Goal: Contribute content

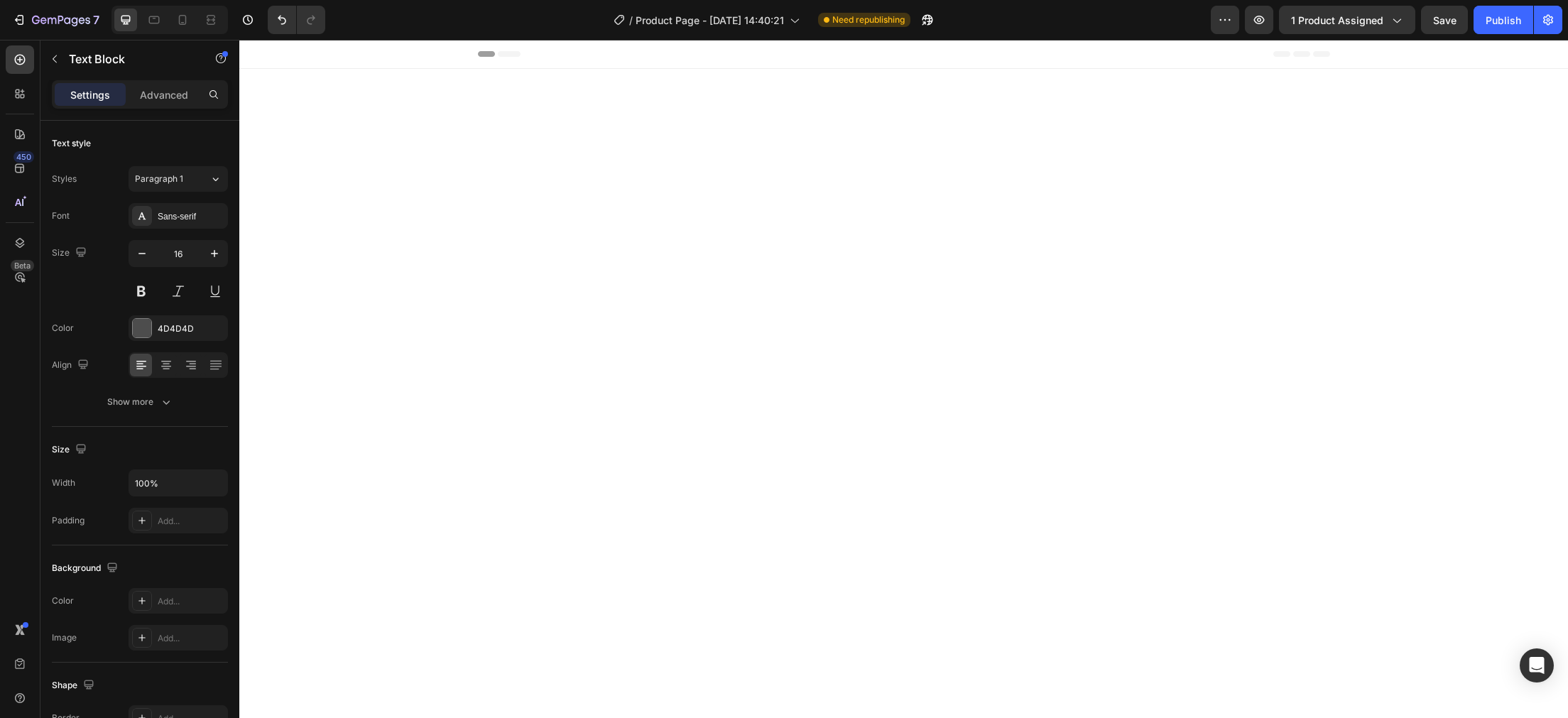
scroll to position [3970, 0]
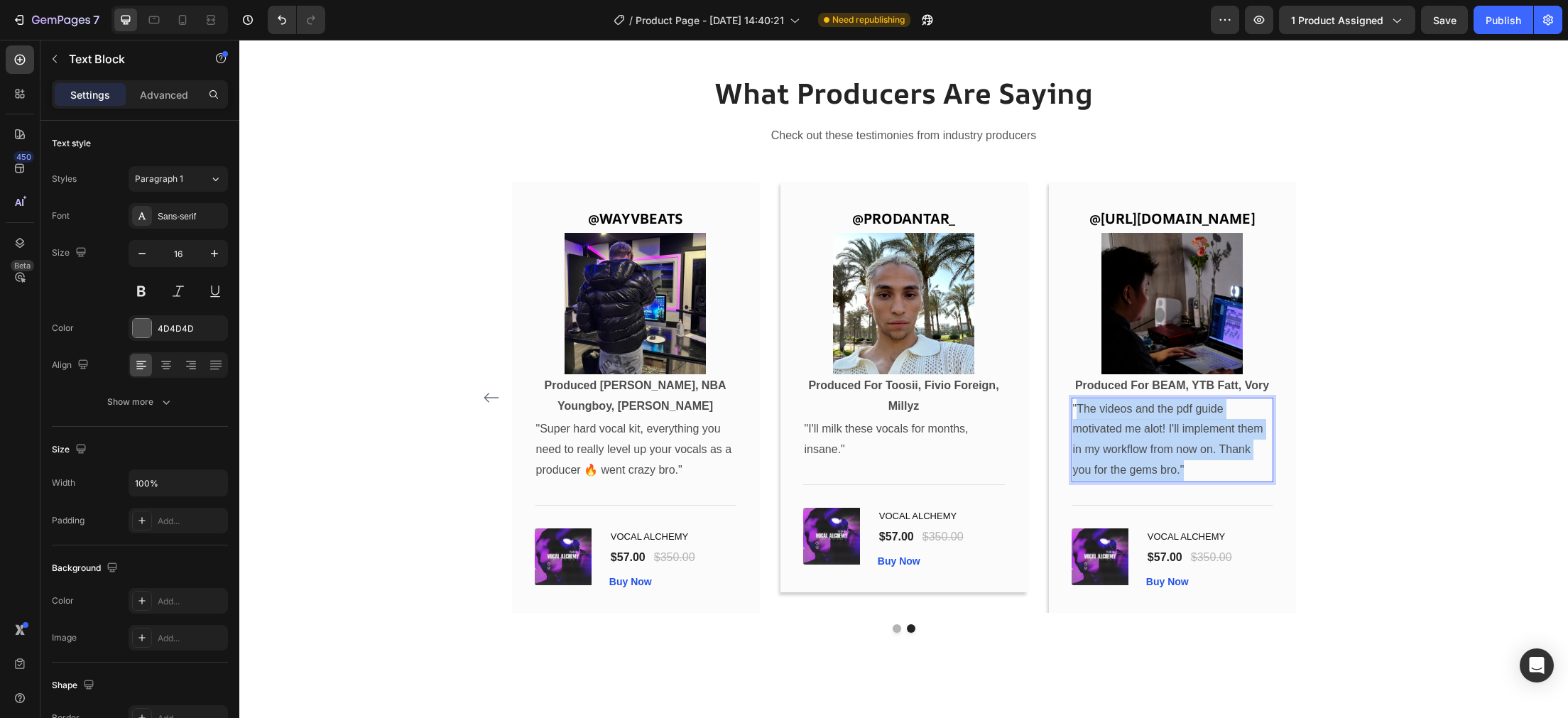
drag, startPoint x: 1202, startPoint y: 540, endPoint x: 1079, endPoint y: 485, distance: 134.7
click at [1079, 481] on p ""The videos and the pdf guide motivated me alot! I'll implement them in my work…" at bounding box center [1172, 440] width 199 height 82
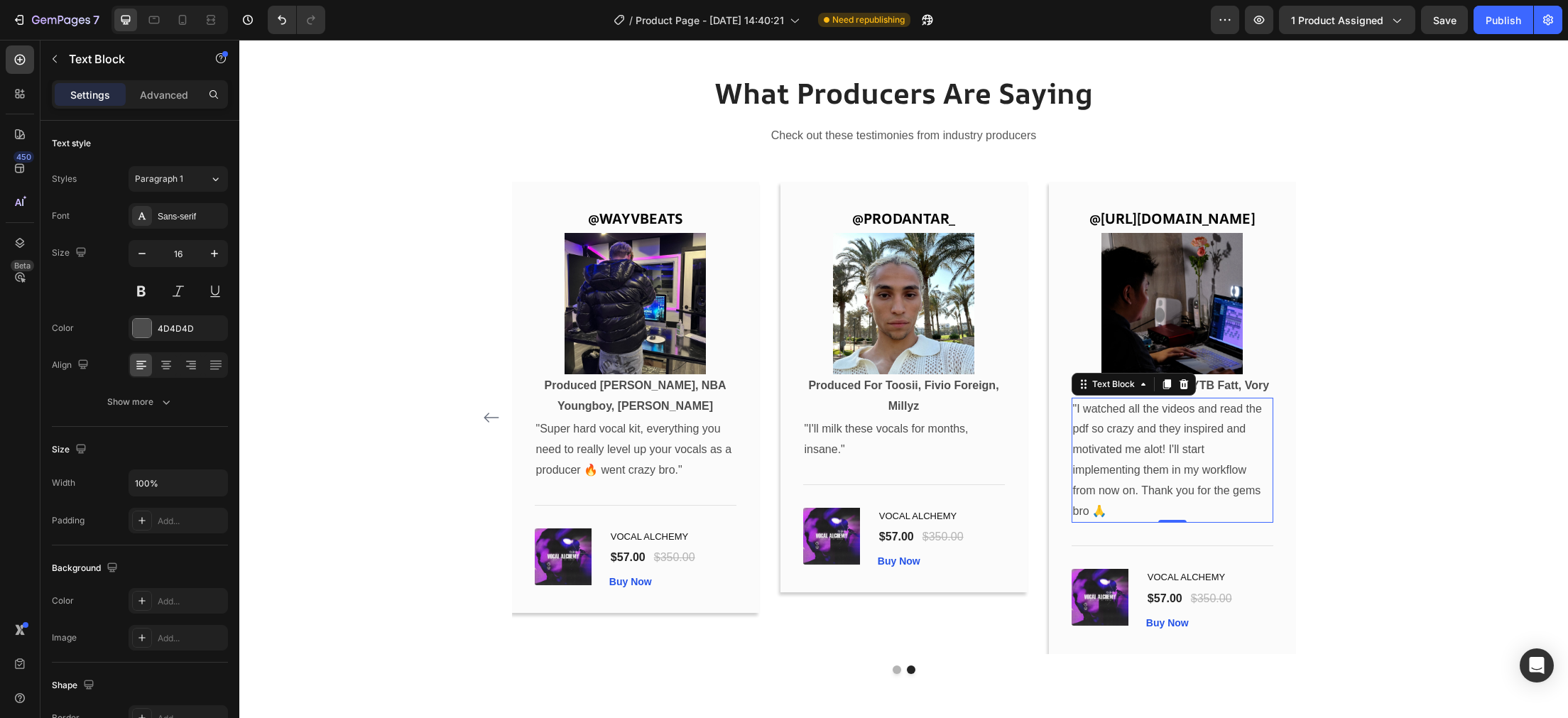
click at [1146, 522] on p ""I watched all the videos and read the pdf so crazy and they inspired and motiv…" at bounding box center [1172, 460] width 199 height 123
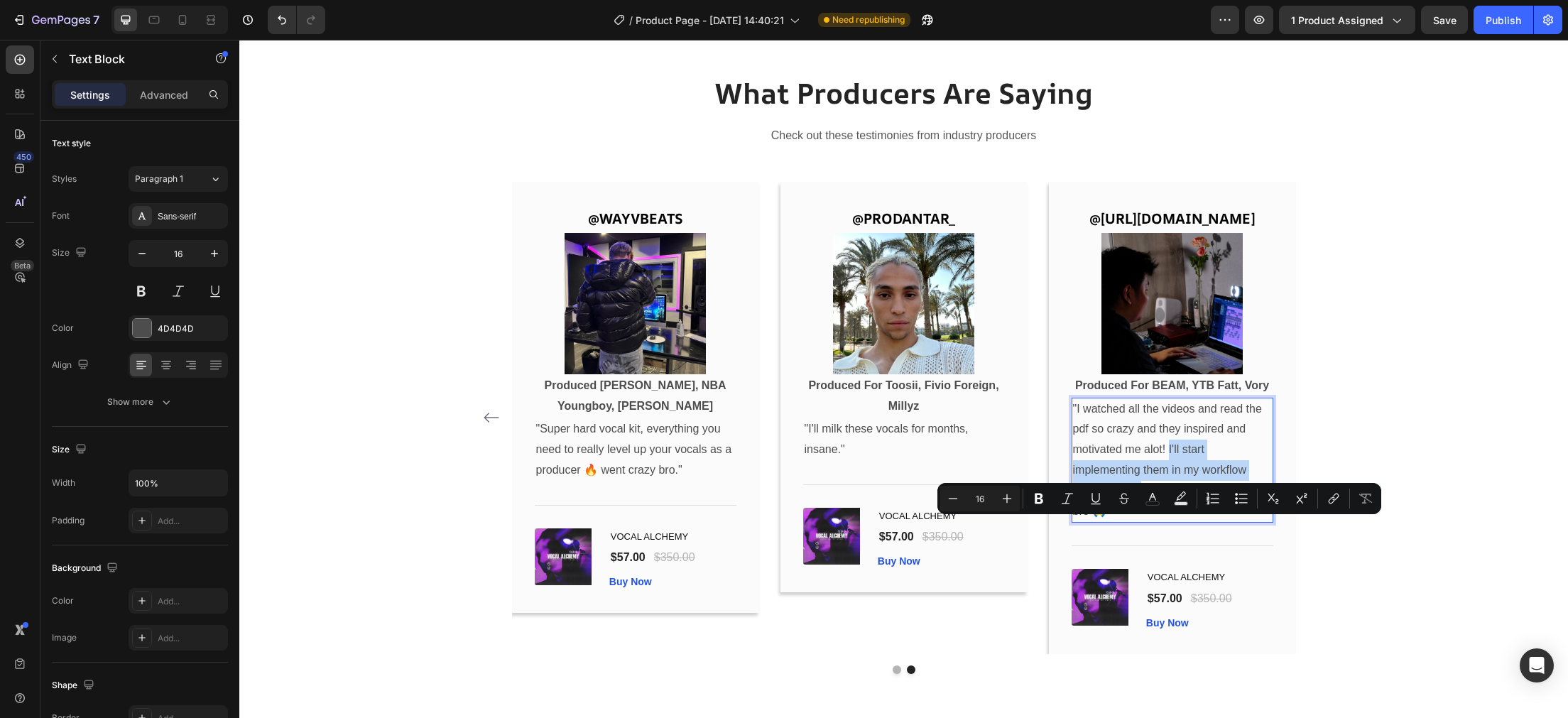
drag, startPoint x: 1141, startPoint y: 571, endPoint x: 1170, endPoint y: 532, distance: 48.6
click at [1170, 522] on p ""I watched all the videos and read the pdf so crazy and they inspired and motiv…" at bounding box center [1172, 460] width 199 height 123
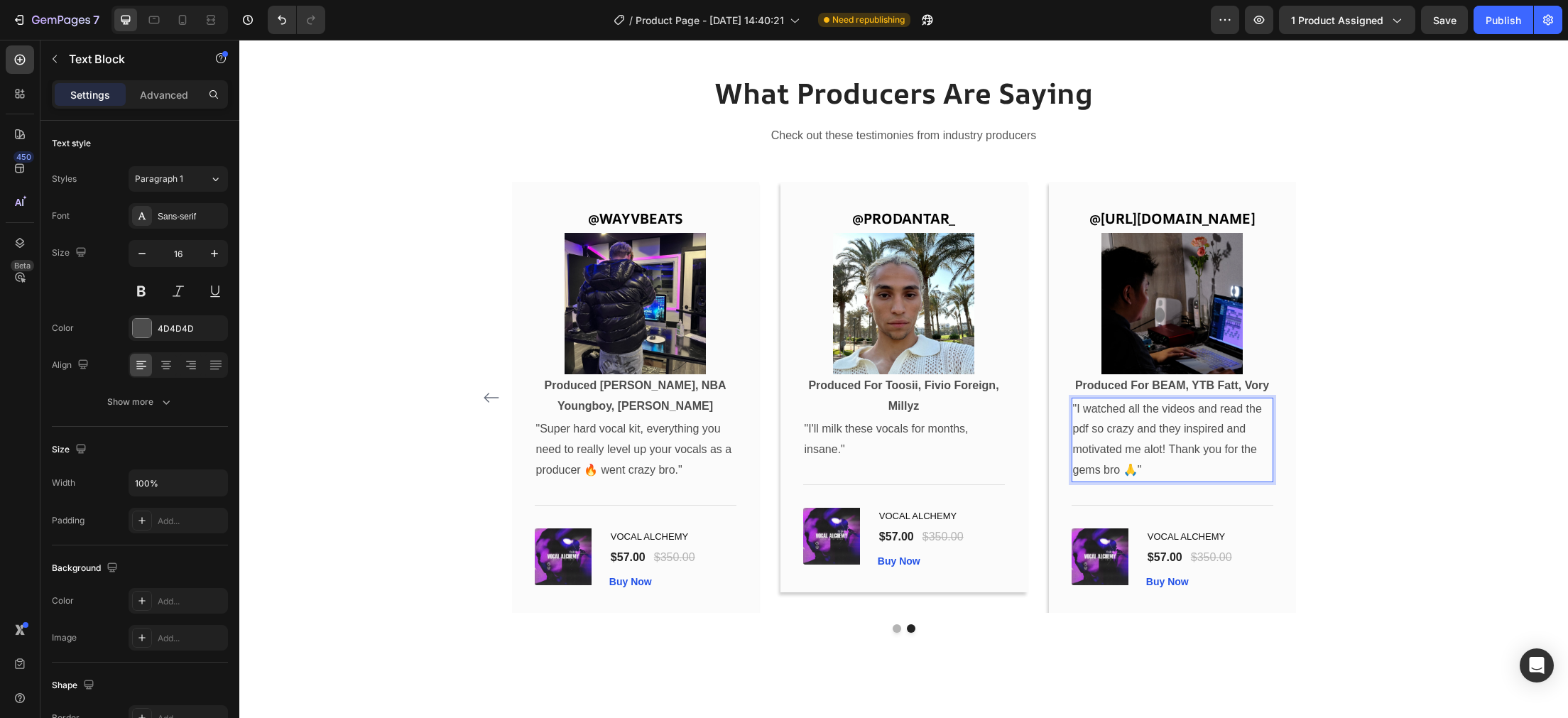
click at [1166, 481] on p ""I watched all the videos and read the pdf so crazy and they inspired and motiv…" at bounding box center [1172, 440] width 199 height 82
click at [1152, 481] on p ""I watched all the videos and read the pdf so crazy and they inspired and motiv…" at bounding box center [1172, 440] width 199 height 82
click at [1150, 481] on p ""I watched all the videos and read the pdf so crazy and they inspired and motiv…" at bounding box center [1172, 440] width 199 height 82
click at [1161, 481] on p ""I watched all the videos and read the pdf so crazy and they inspired and motiv…" at bounding box center [1172, 440] width 199 height 82
click at [1203, 228] on link "[URL][DOMAIN_NAME]" at bounding box center [1177, 218] width 155 height 19
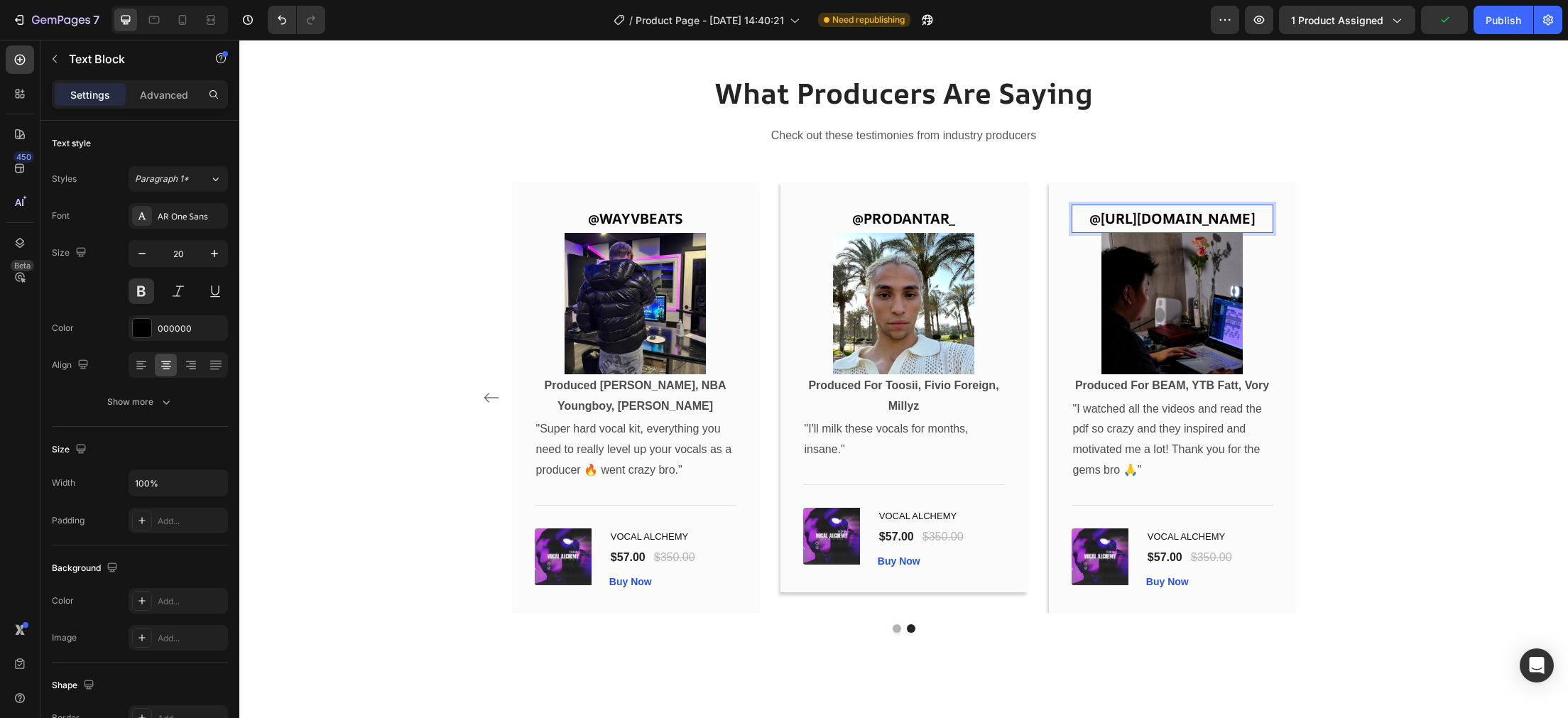
click at [1214, 228] on link "[URL][DOMAIN_NAME]" at bounding box center [1177, 218] width 155 height 19
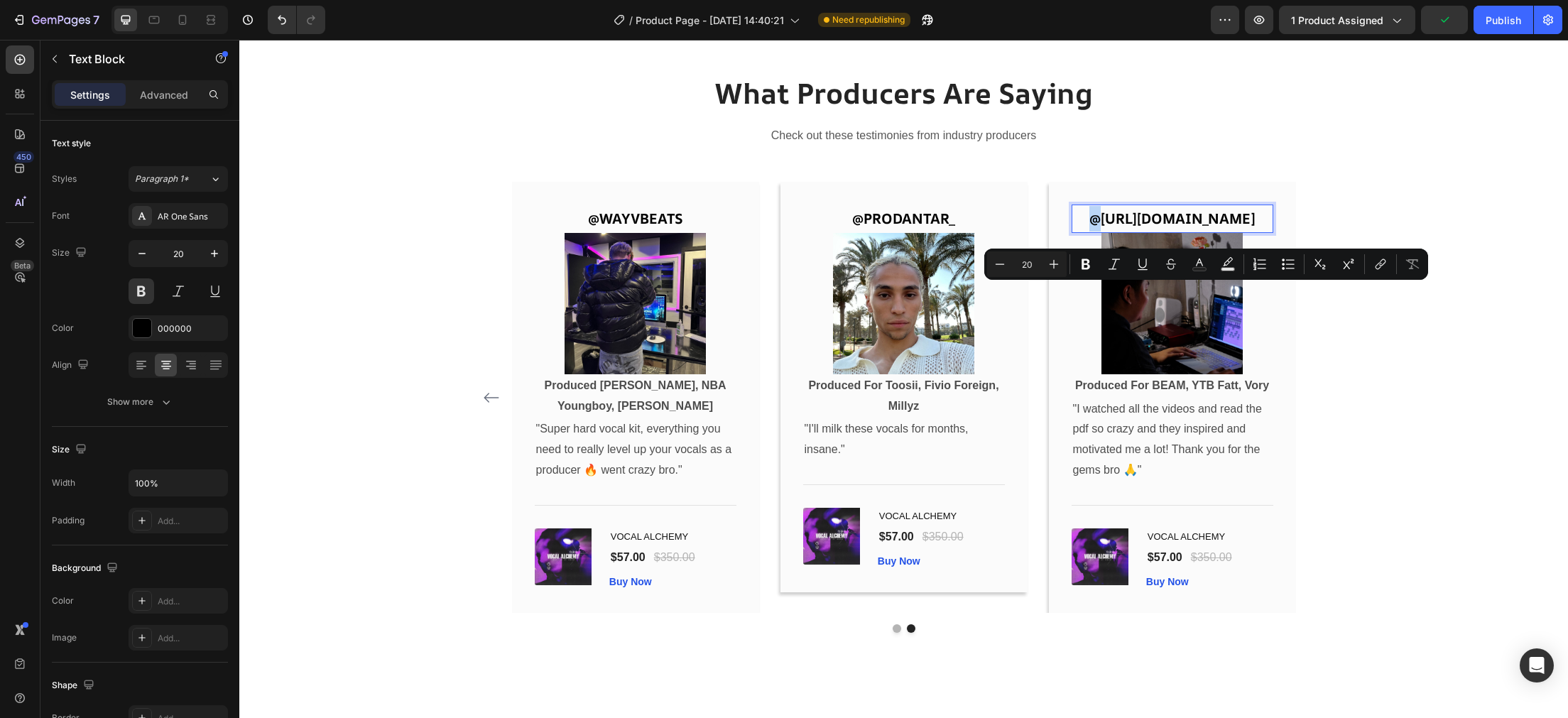
click at [1214, 228] on link "[URL][DOMAIN_NAME]" at bounding box center [1177, 218] width 155 height 19
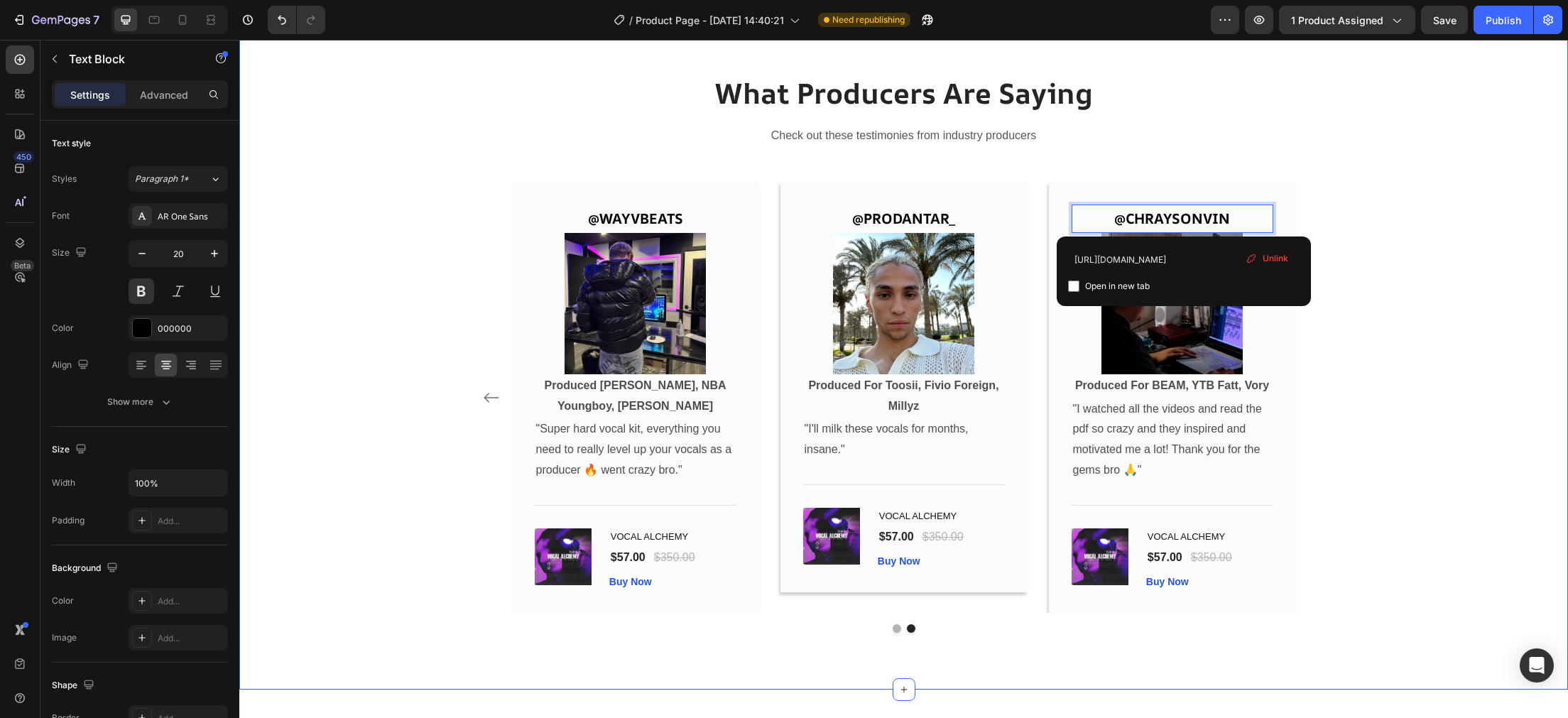
click at [1345, 382] on div "What Producers Are Saying Heading Check out these testimonies from industry pro…" at bounding box center [903, 353] width 1307 height 560
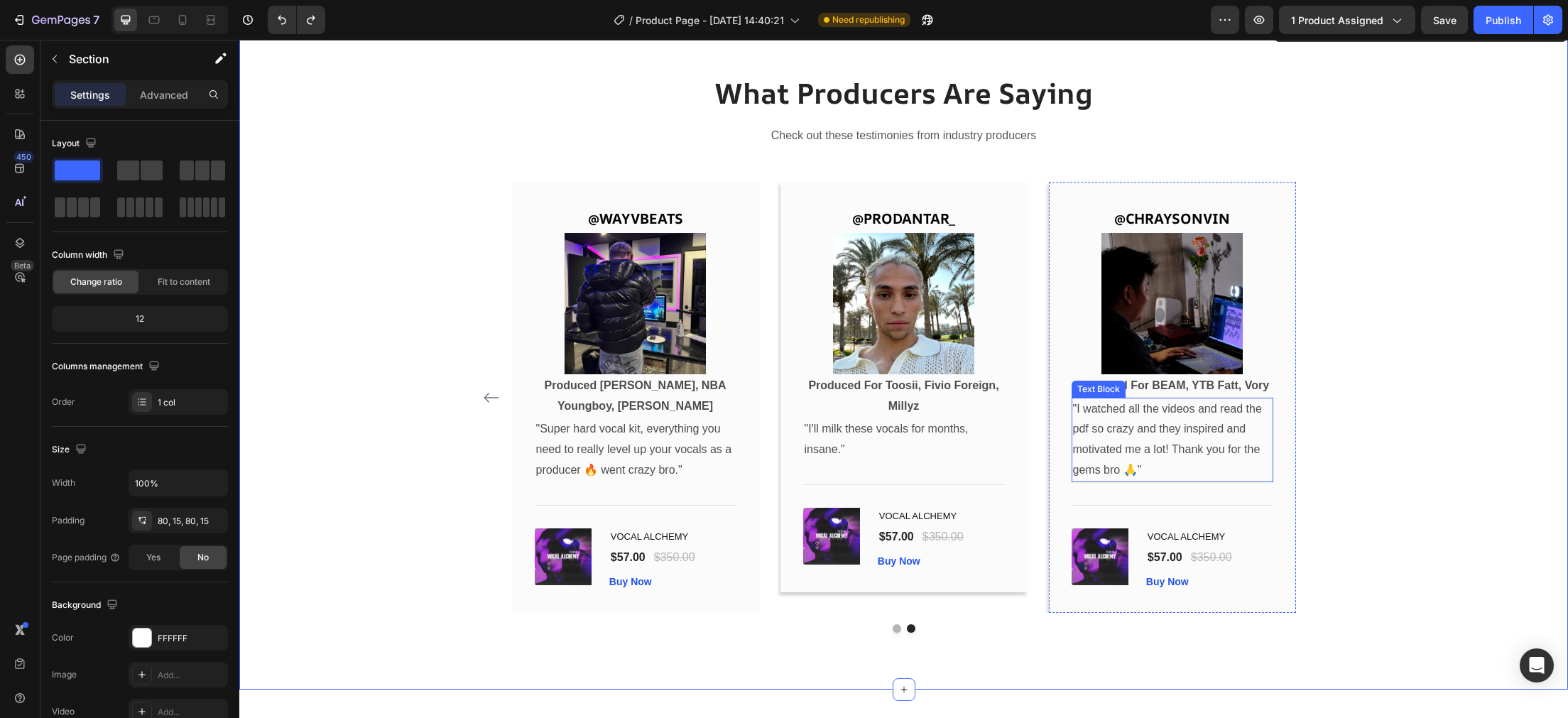
click at [1237, 407] on p ""I watched all the videos and read the pdf so crazy and they inspired and motiv…" at bounding box center [1172, 440] width 199 height 82
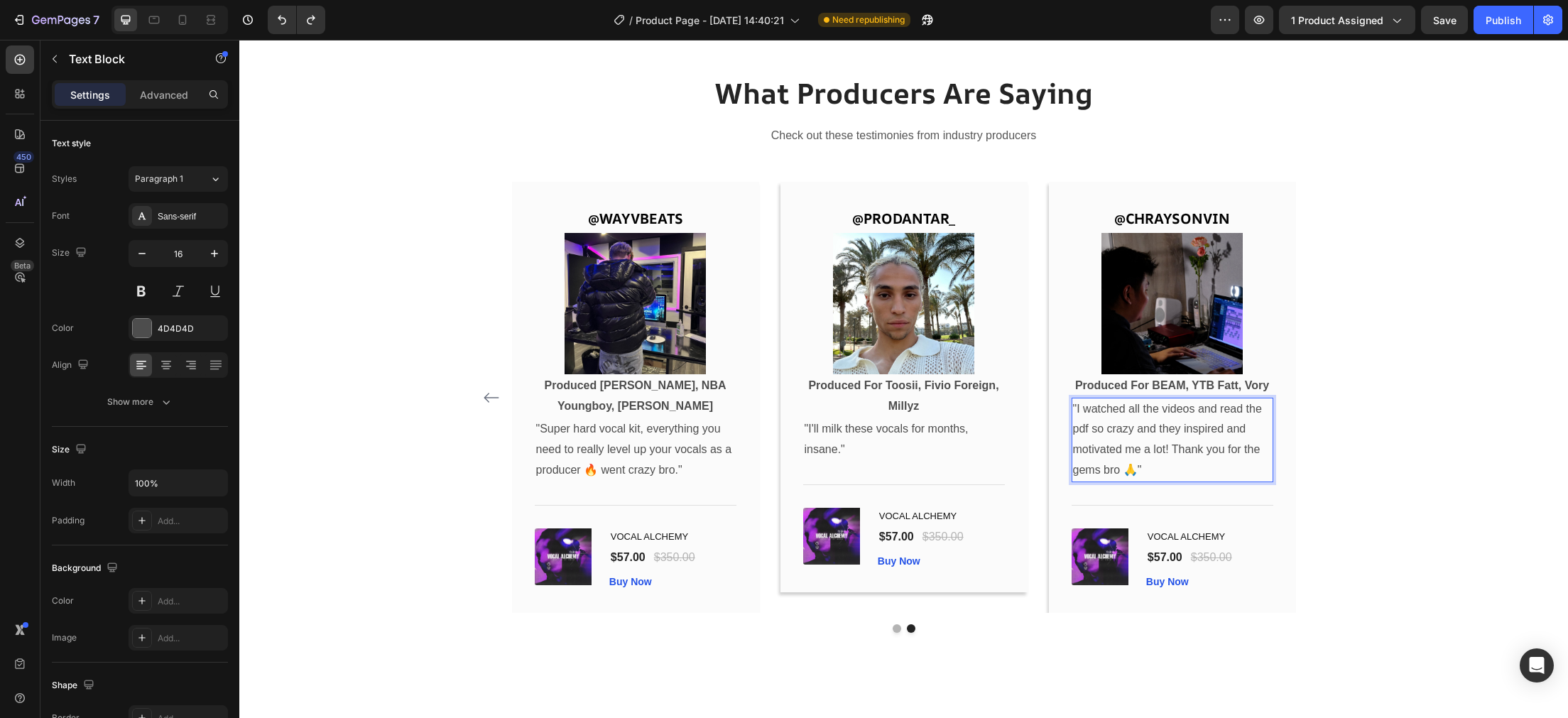
click at [1240, 414] on p ""I watched all the videos and read the pdf so crazy and they inspired and motiv…" at bounding box center [1172, 440] width 199 height 82
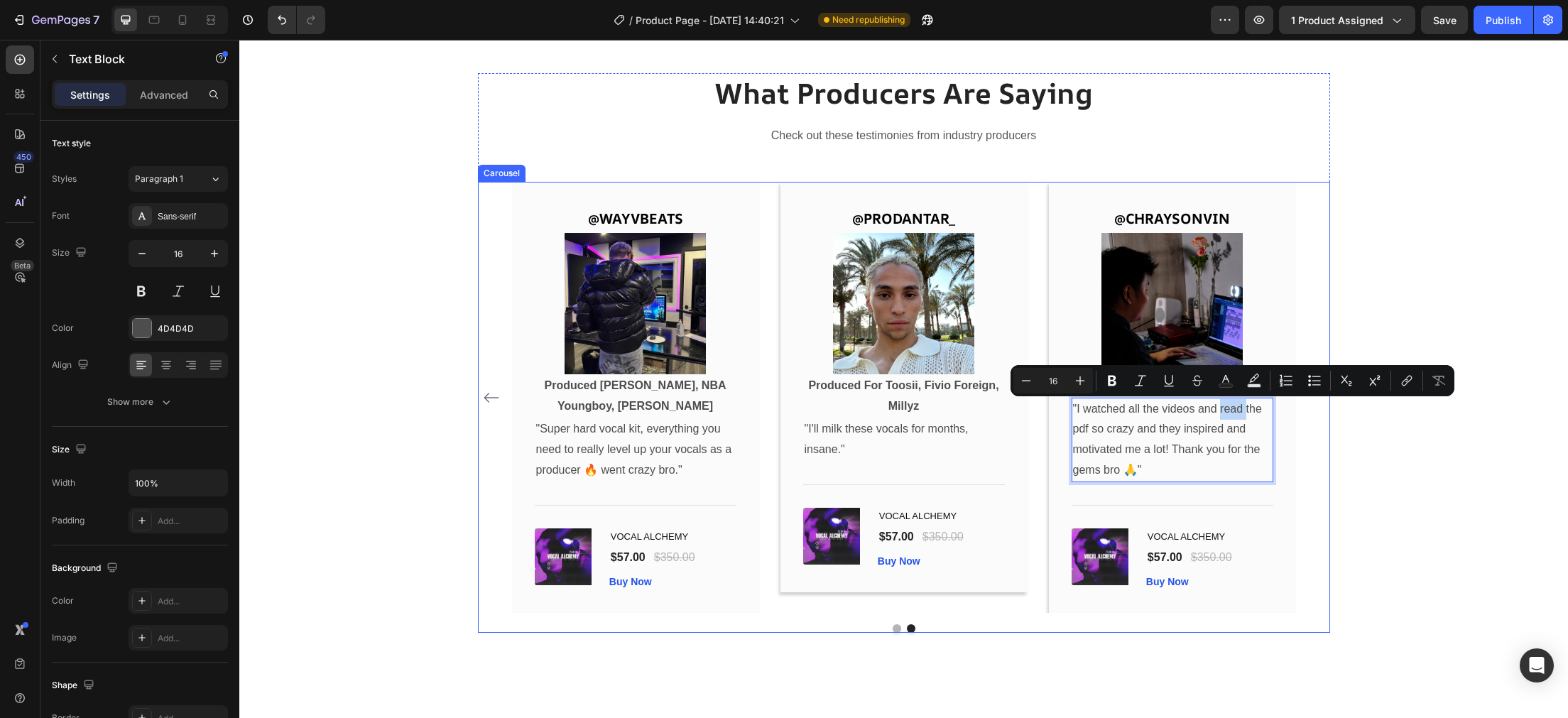
click at [1318, 434] on div "@PRODBYJMC Text Block Image Produced For PARTYNEXTDOOR, A Boogie, J.I, Scorey T…" at bounding box center [903, 397] width 852 height 431
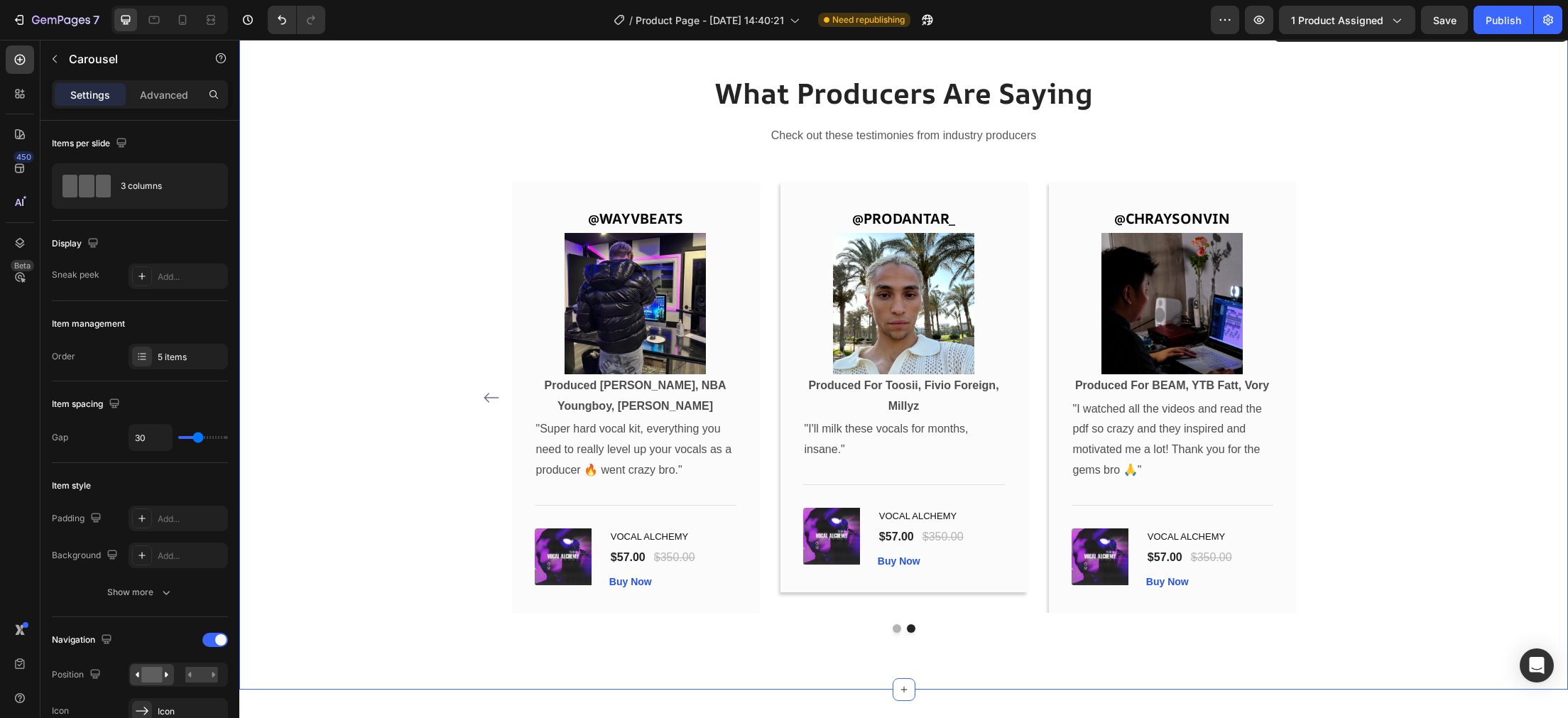
click at [1446, 473] on div "What Producers Are Saying Heading Check out these testimonies from industry pro…" at bounding box center [903, 353] width 1307 height 560
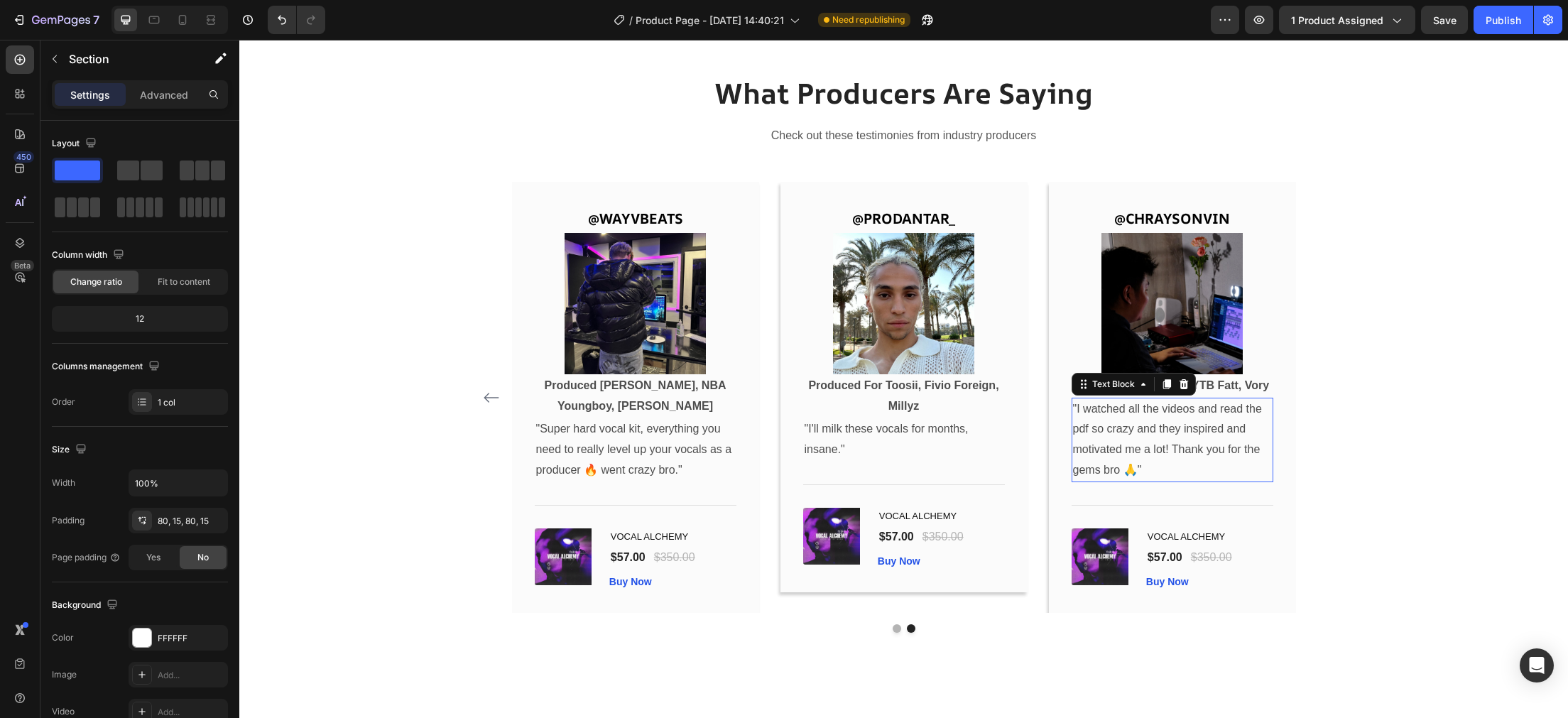
click at [1241, 409] on p ""I watched all the videos and read the pdf so crazy and they inspired and motiv…" at bounding box center [1172, 440] width 199 height 82
click at [1356, 453] on div "What Producers Are Saying Heading Check out these testimonies from industry pro…" at bounding box center [903, 353] width 1307 height 560
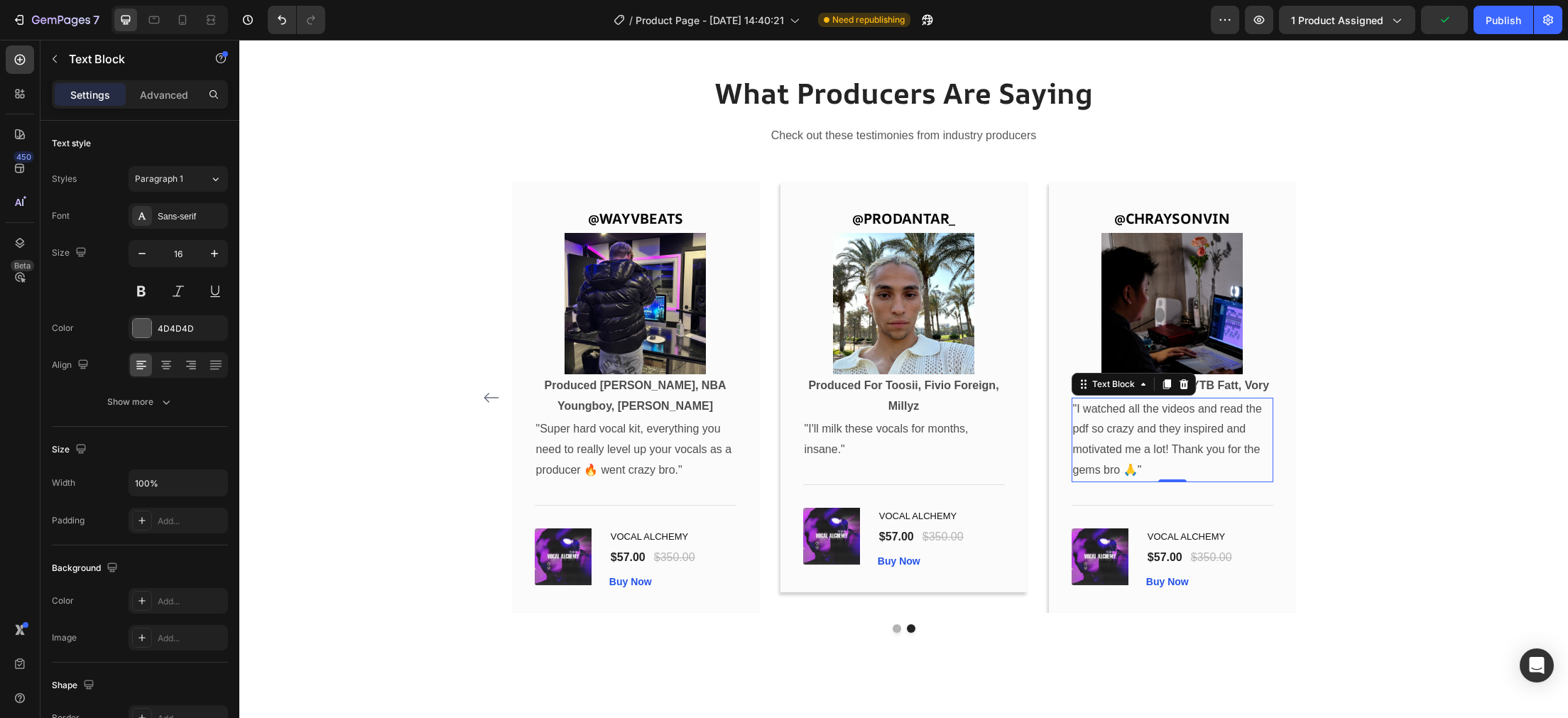
click at [1154, 431] on p ""I watched all the videos and read the pdf so crazy and they inspired and motiv…" at bounding box center [1172, 440] width 199 height 82
click at [1147, 427] on p ""I watched all the videos and read the pdf so crazy and they inspired and motiv…" at bounding box center [1172, 440] width 199 height 82
click at [1373, 427] on div "What Producers Are Saying Heading Check out these testimonies from industry pro…" at bounding box center [903, 353] width 1307 height 560
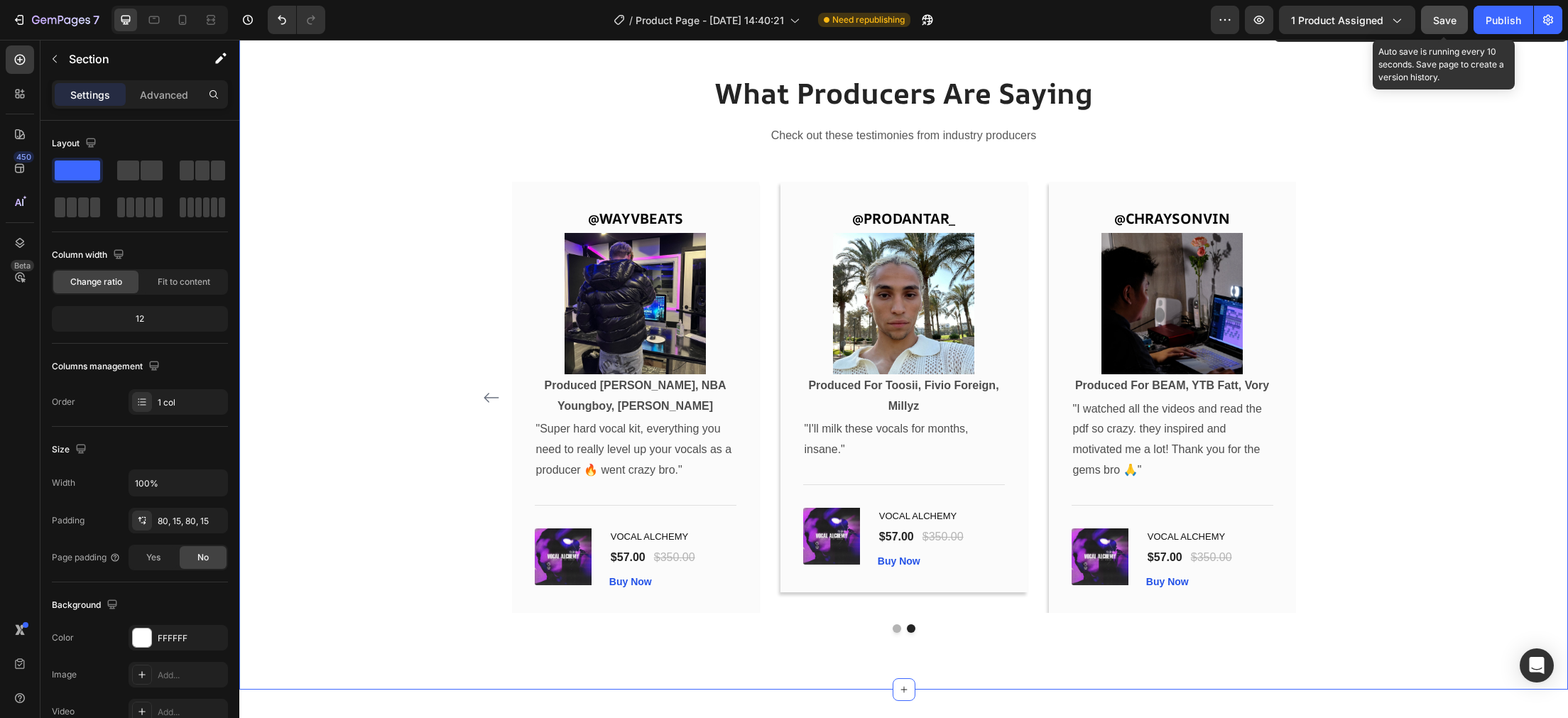
click at [1448, 23] on span "Save" at bounding box center [1444, 20] width 24 height 12
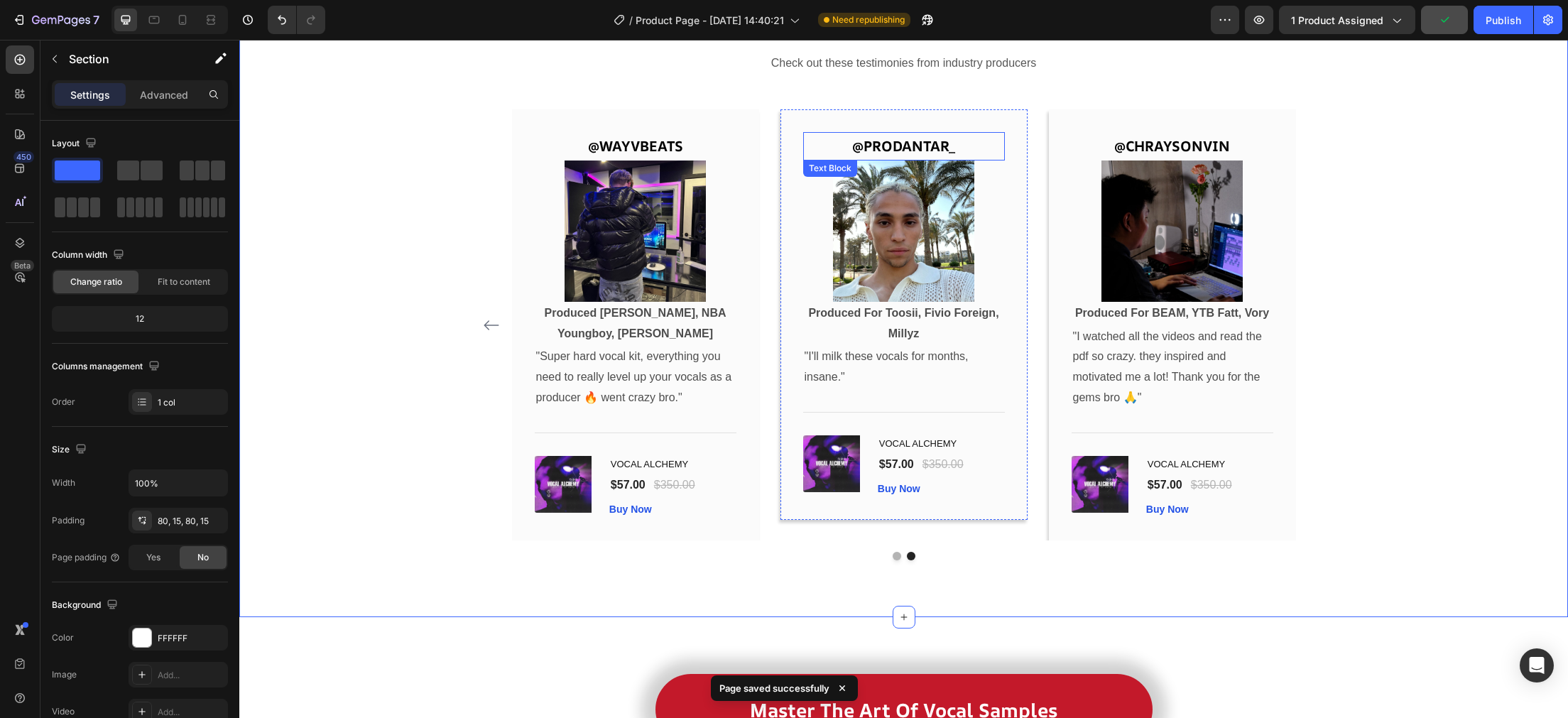
scroll to position [4043, 0]
click at [497, 332] on icon "Carousel Back Arrow" at bounding box center [491, 325] width 17 height 17
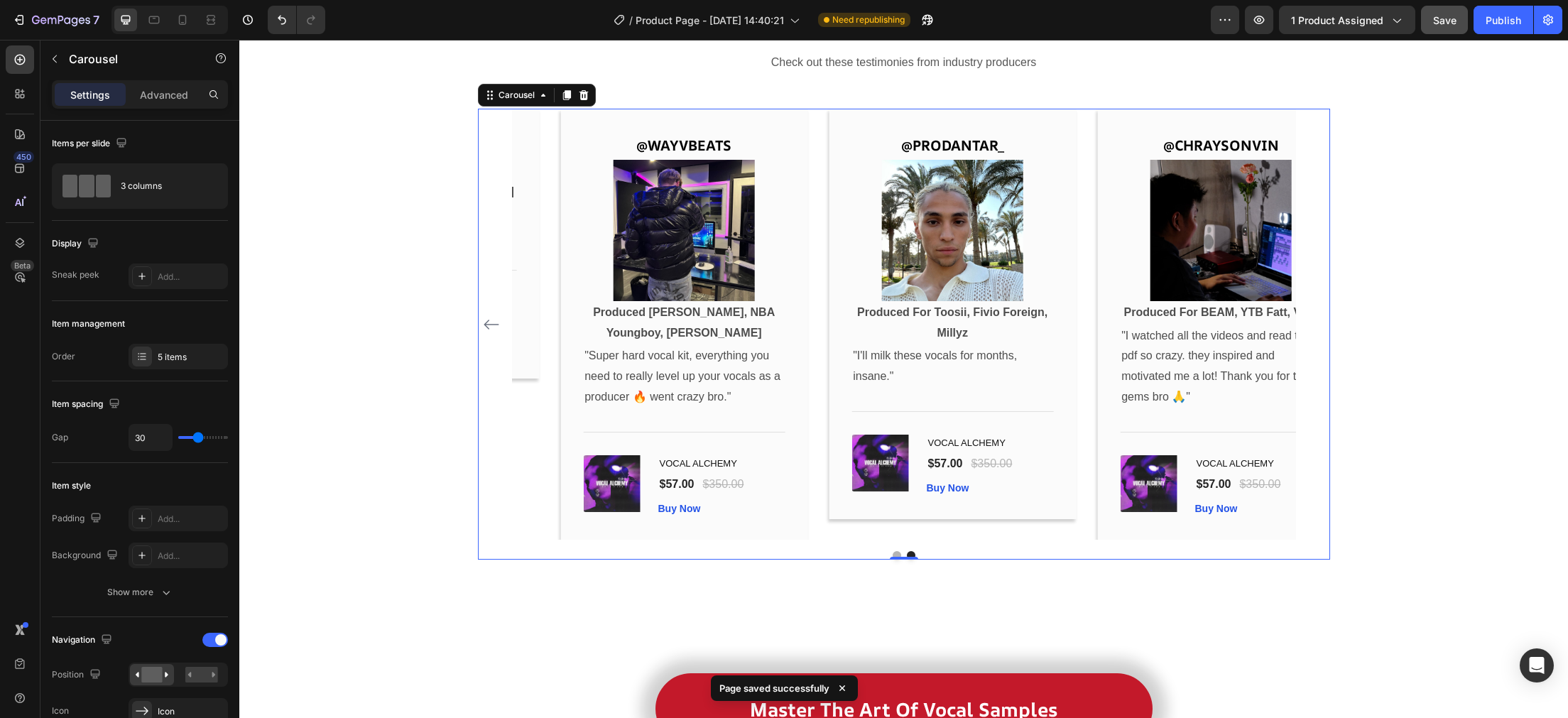
click at [491, 333] on icon "Carousel Back Arrow" at bounding box center [491, 325] width 17 height 17
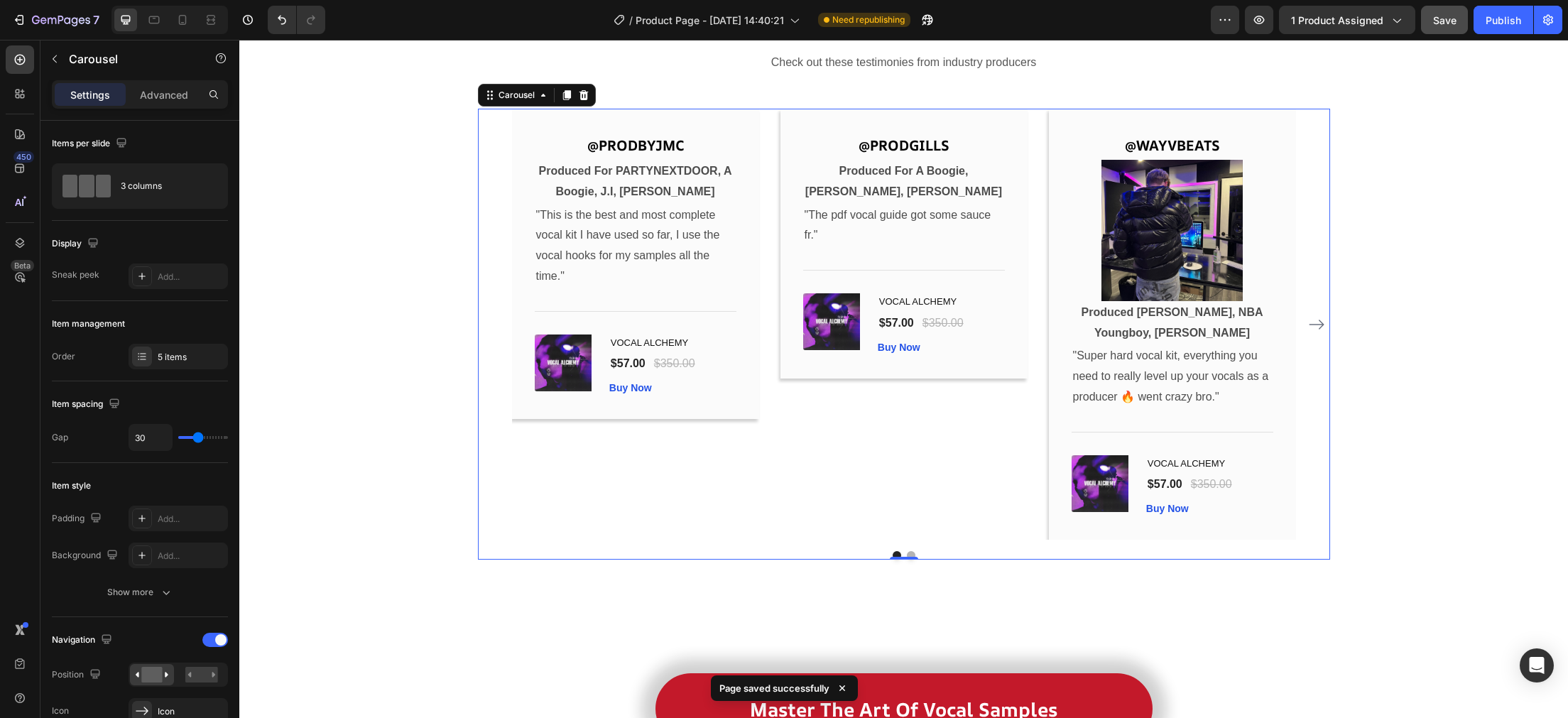
click at [491, 333] on div "@PRODBYJMC Text Block Image Produced For PARTYNEXTDOOR, A Boogie, J.I, Scorey T…" at bounding box center [903, 334] width 852 height 452
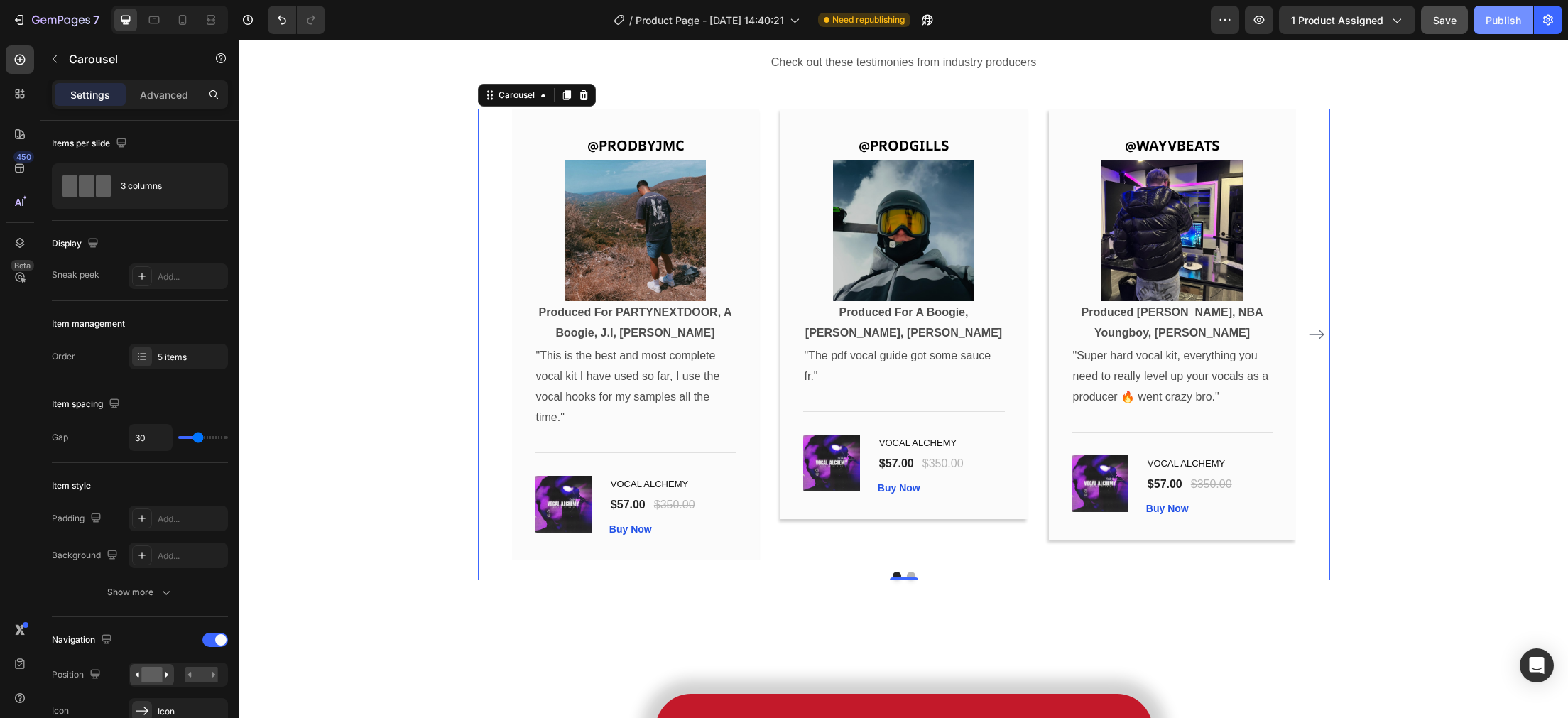
click at [1506, 18] on div "Publish" at bounding box center [1503, 20] width 36 height 15
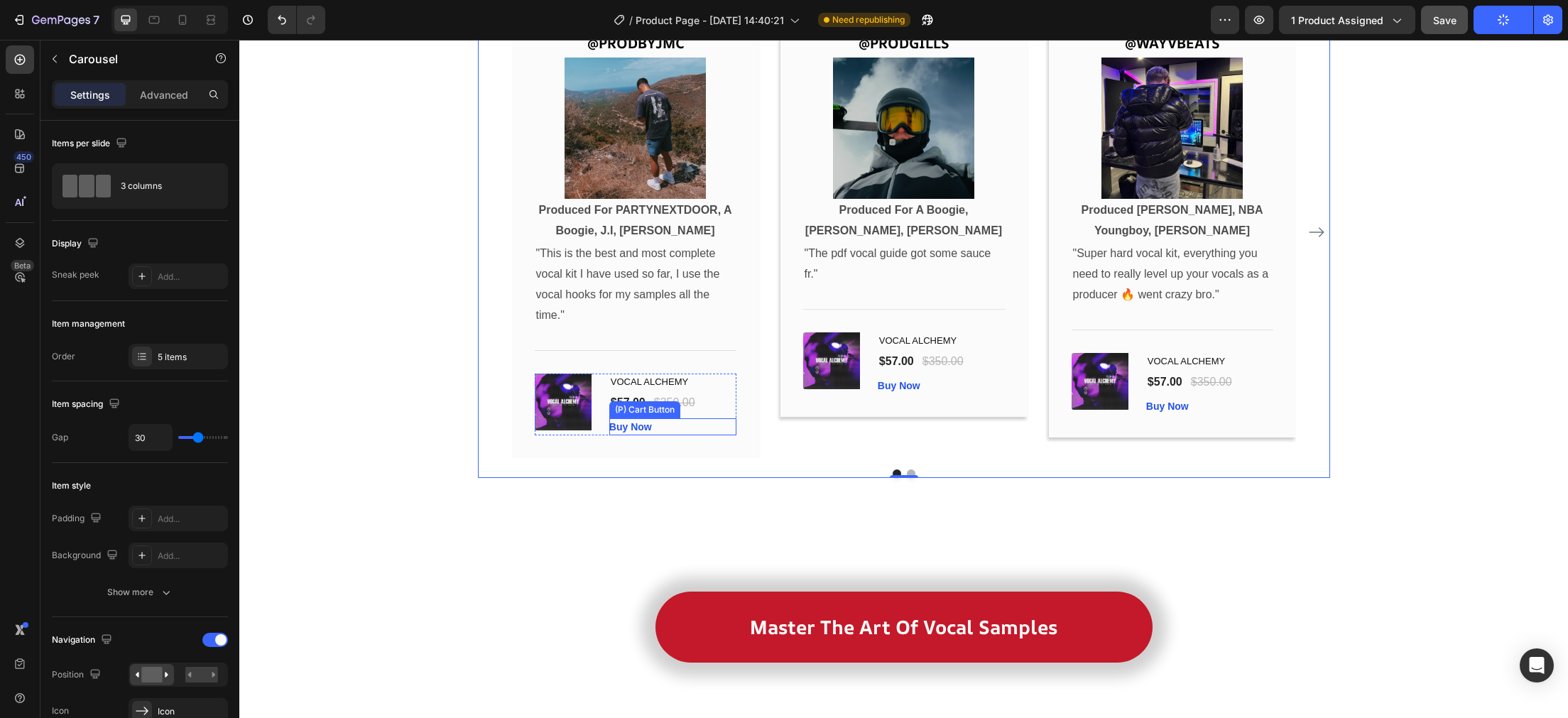
scroll to position [4116, 0]
